Goal: Information Seeking & Learning: Check status

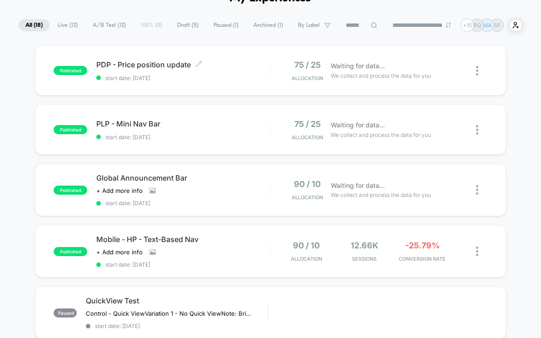
scroll to position [49, 0]
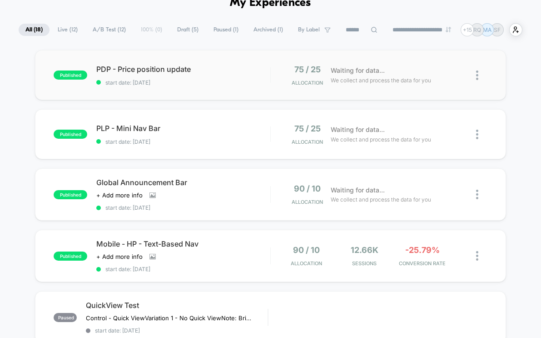
click at [499, 70] on div "published PDP - Price position update start date: [DATE] 75 / 25 Allocation Wai…" at bounding box center [270, 75] width 471 height 50
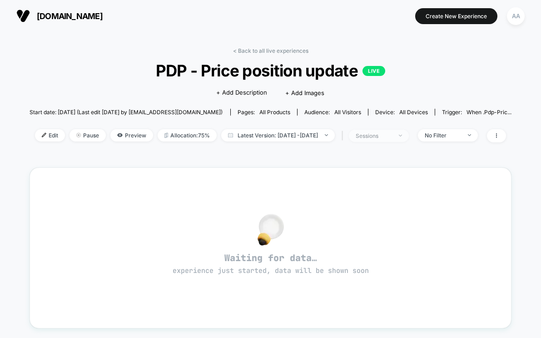
click at [409, 138] on span "sessions" at bounding box center [379, 136] width 60 height 12
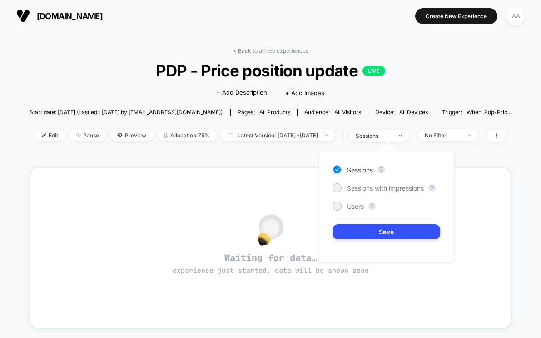
click at [418, 120] on div "< Back to all live experiences PDP - Price position update LIVE Click to edit e…" at bounding box center [271, 100] width 483 height 106
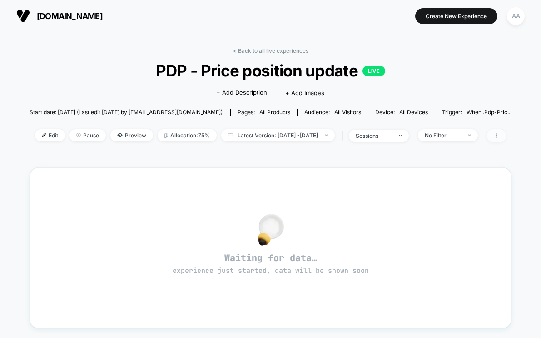
click at [506, 138] on span at bounding box center [496, 135] width 19 height 13
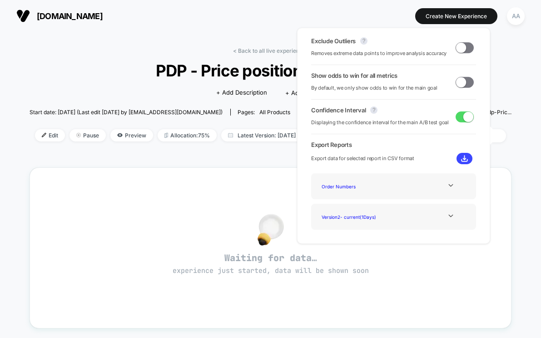
click at [523, 119] on div "< Back to all live experiences PDP - Price position update LIVE Click to edit e…" at bounding box center [270, 286] width 541 height 508
